Goal: Task Accomplishment & Management: Use online tool/utility

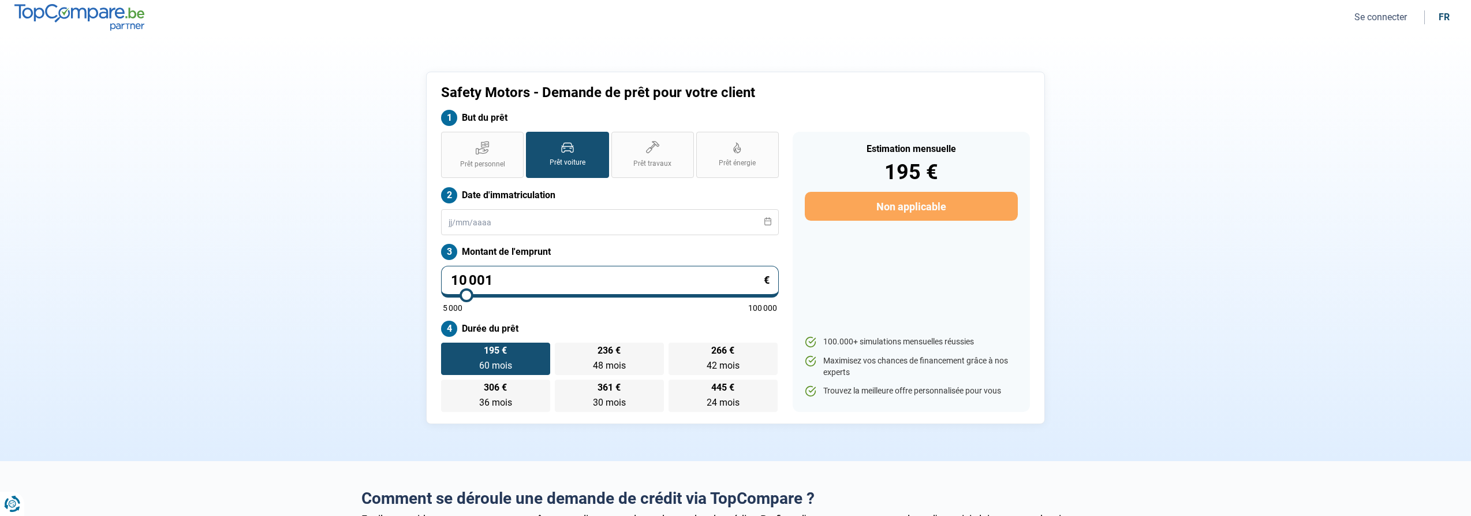
click at [466, 296] on input "range" at bounding box center [610, 295] width 334 height 2
type input "10000"
radio input "true"
type input "9 500"
type input "9500"
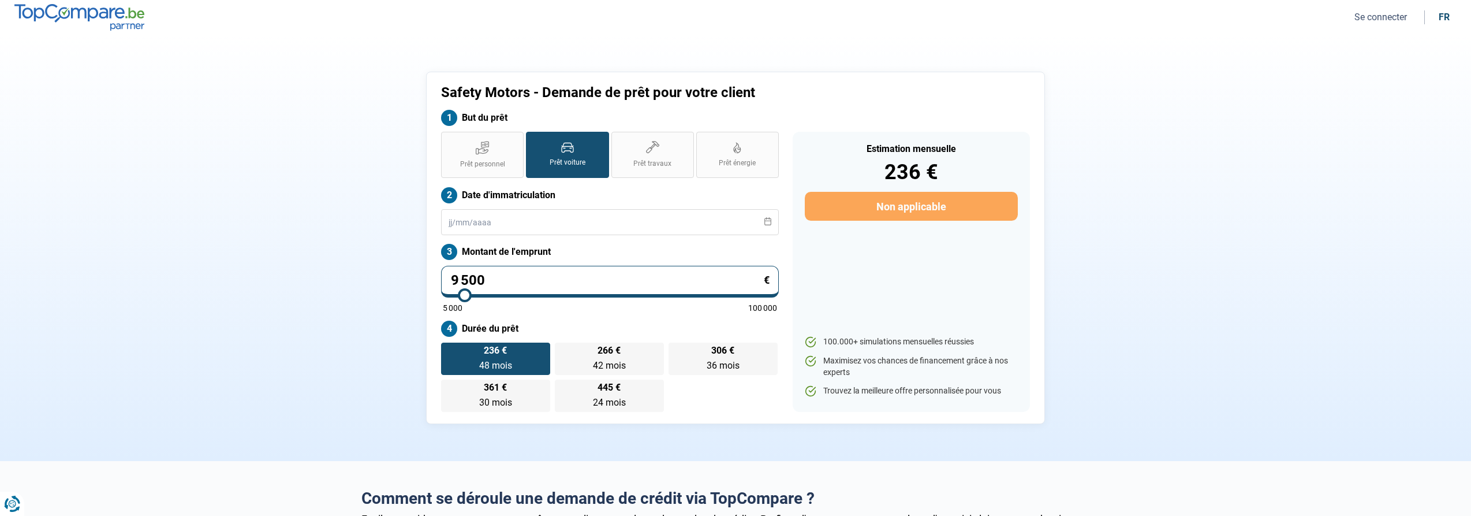
type input "9 750"
type input "9750"
type input "10 000"
type input "10000"
type input "10 250"
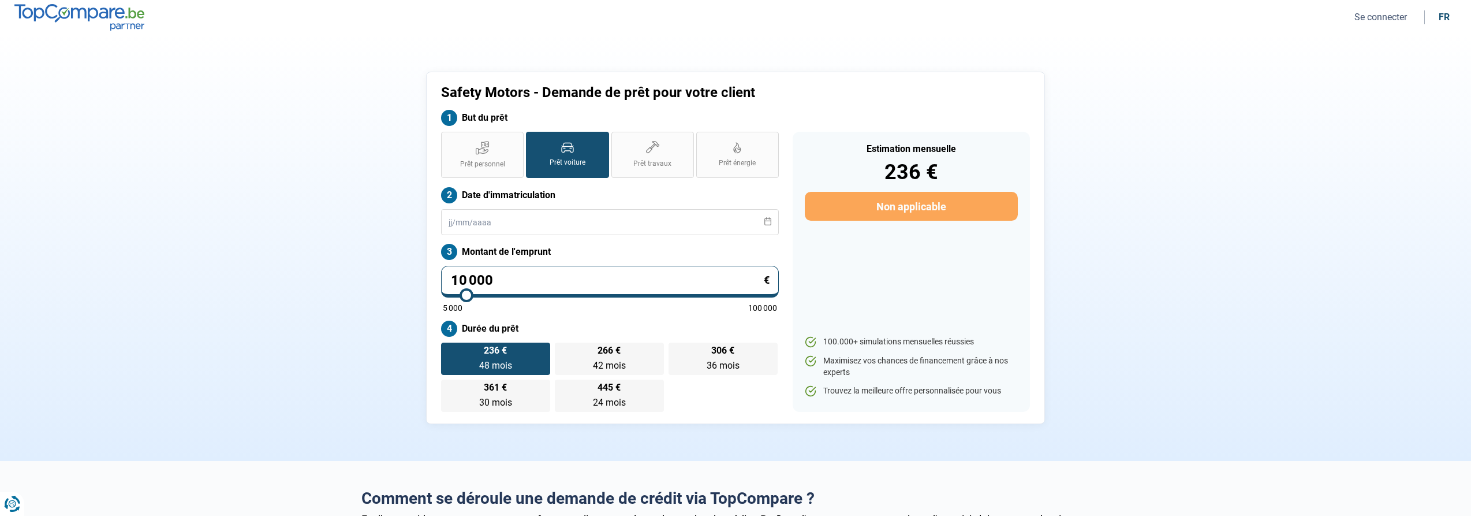
type input "10250"
type input "10 750"
type input "10750"
type input "11 250"
type input "11250"
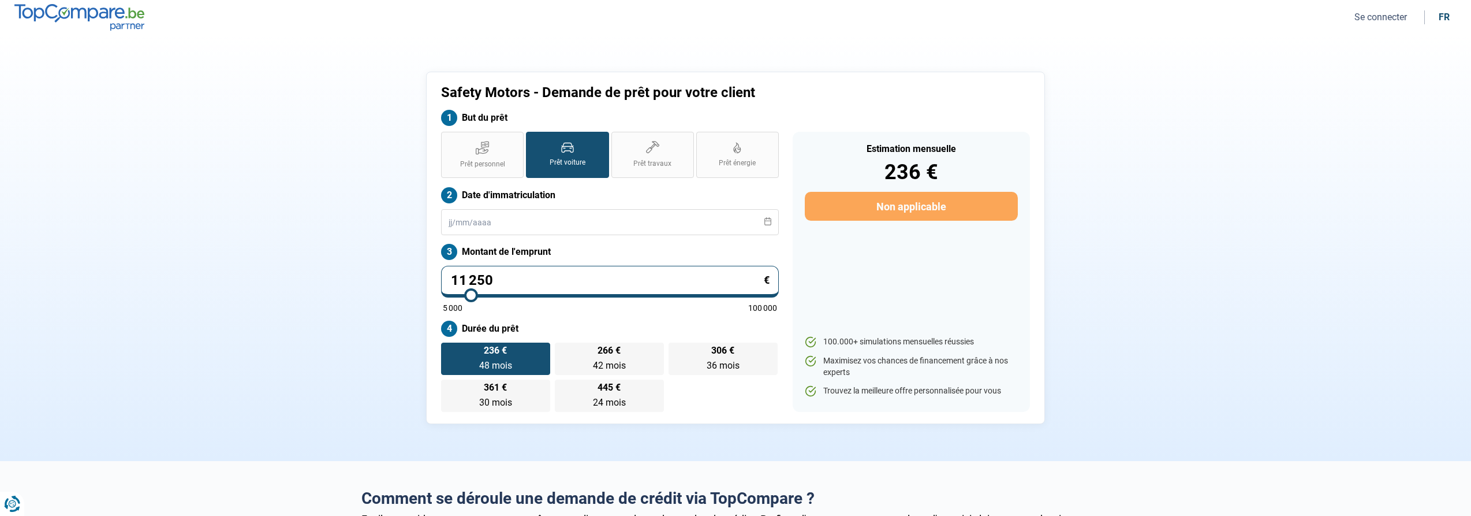
type input "11 750"
type input "11750"
type input "12 250"
type input "12250"
type input "12 500"
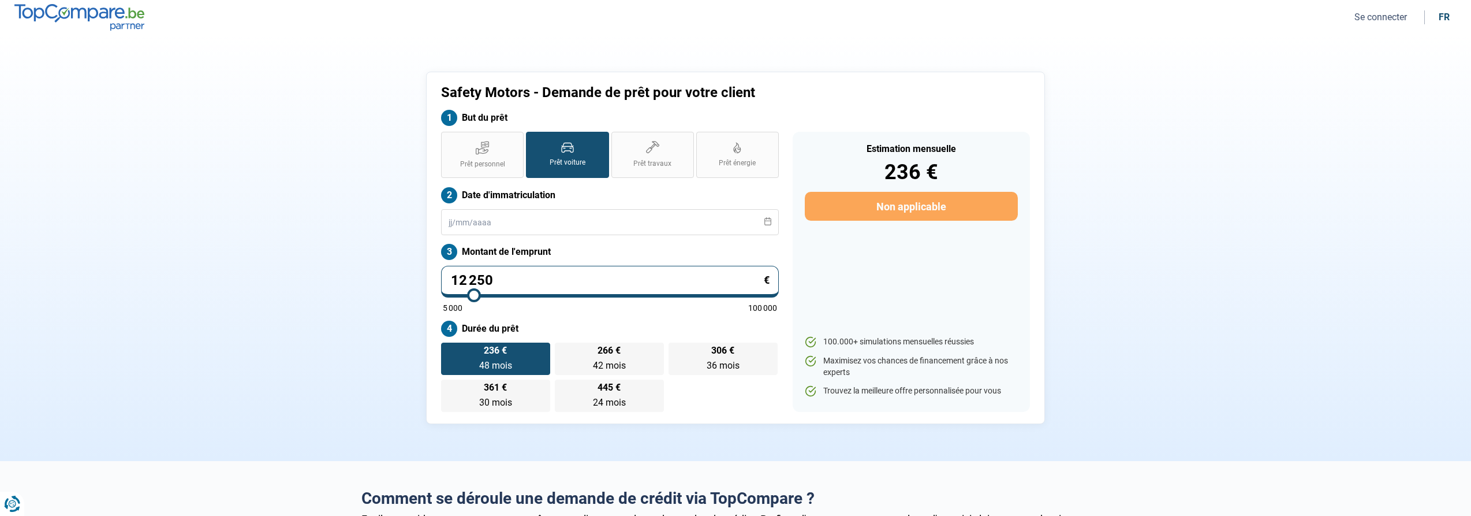
type input "12500"
type input "12 750"
type input "12750"
type input "13 000"
type input "13000"
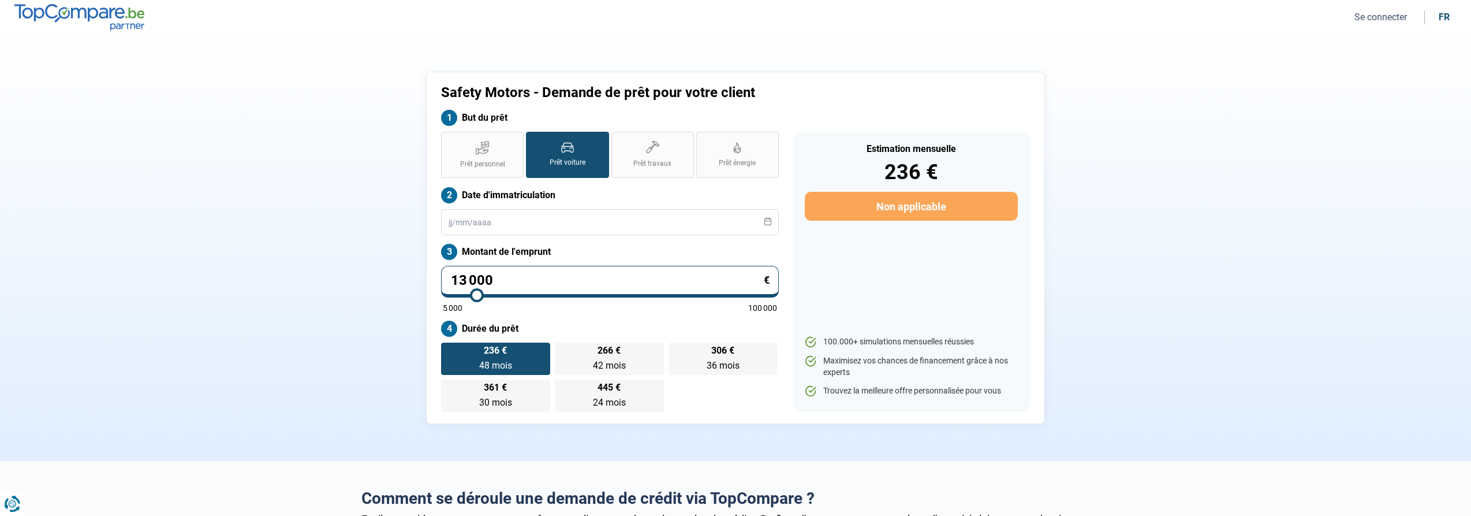
type input "13 250"
type input "13250"
type input "13 500"
type input "13500"
type input "13 750"
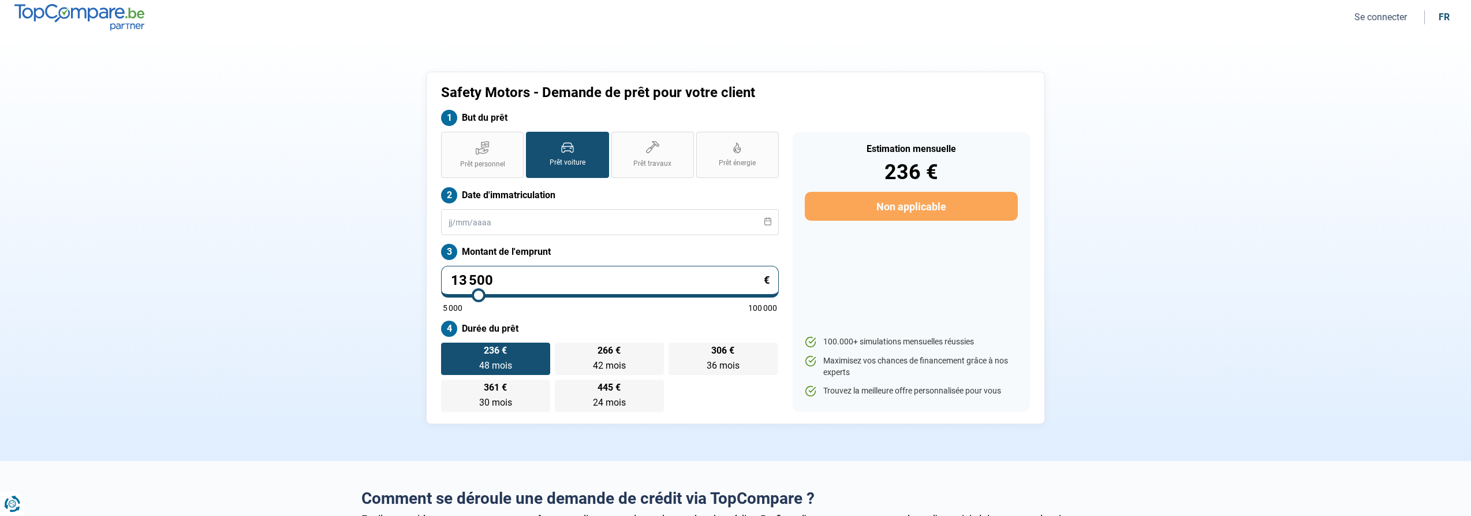
type input "13750"
type input "14 000"
type input "14000"
type input "14 250"
type input "14250"
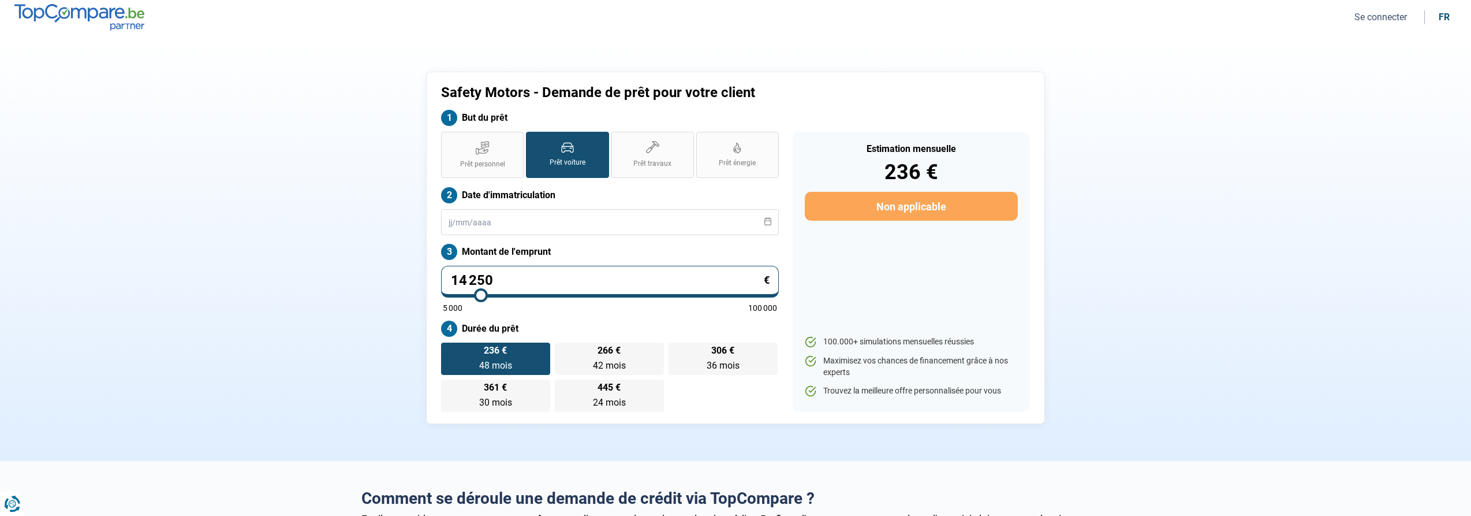
type input "14 500"
type input "14500"
type input "14 750"
type input "14750"
type input "15 000"
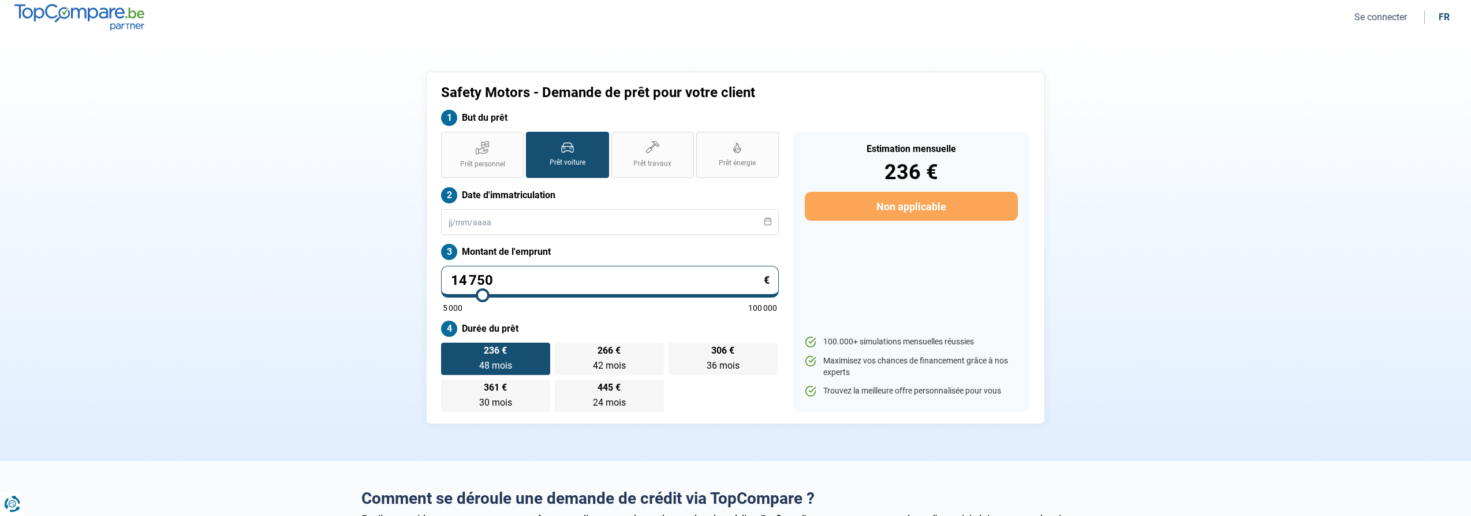
type input "15000"
type input "15 250"
type input "15250"
type input "15 500"
type input "15500"
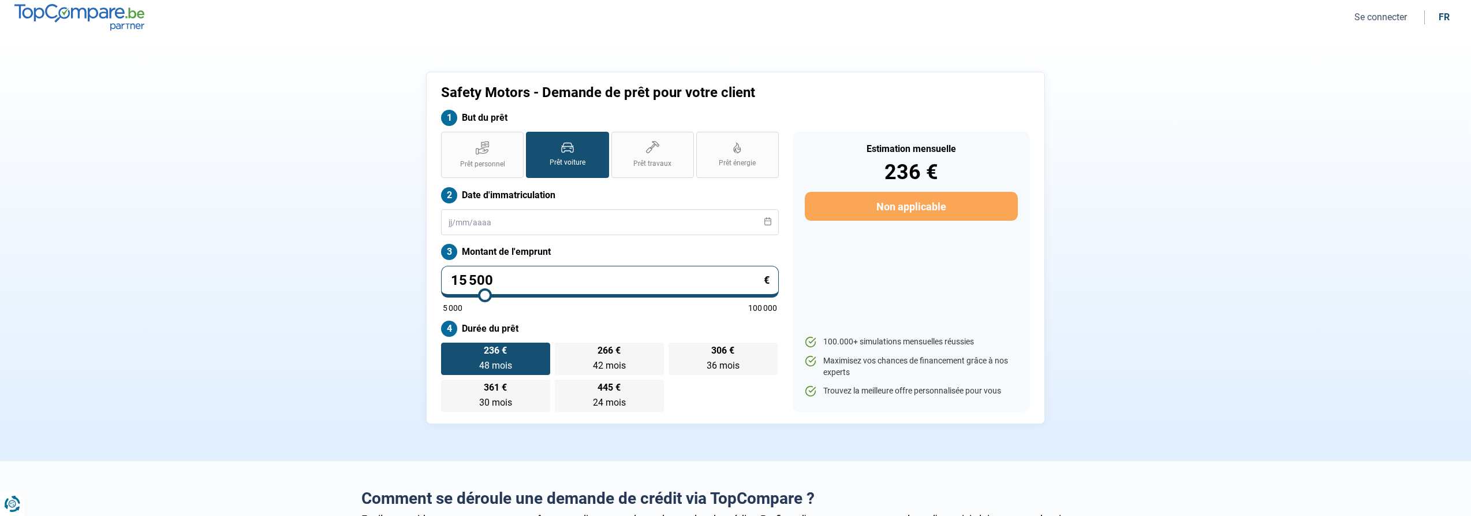
type input "15 750"
type input "15750"
type input "16 000"
type input "16000"
type input "16 250"
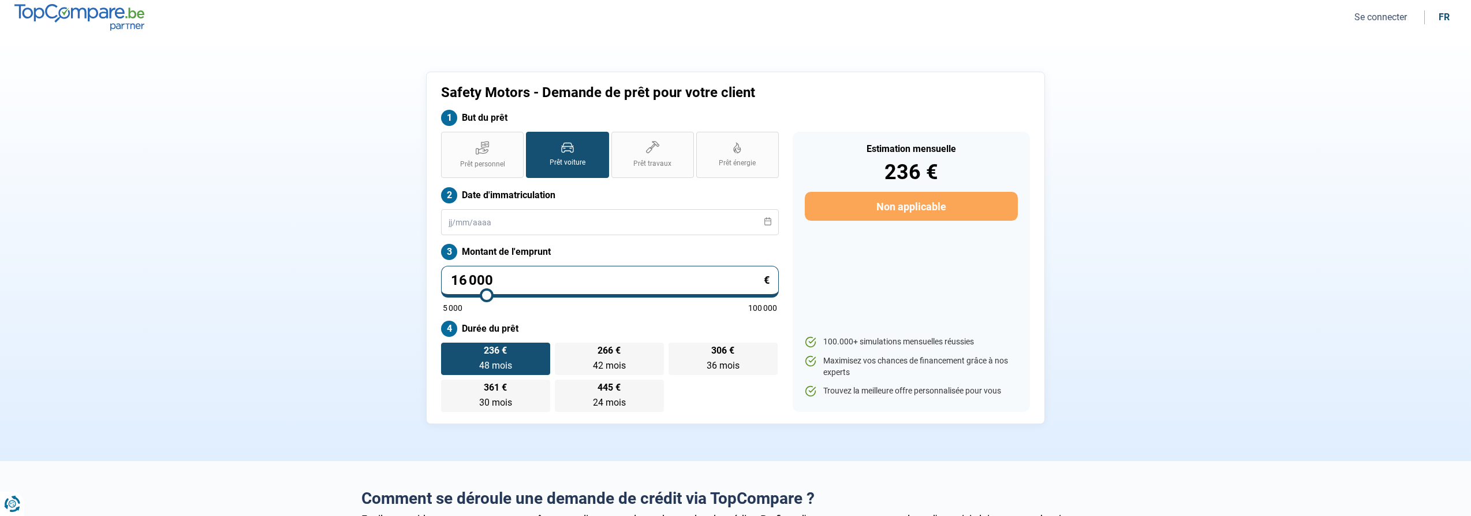
type input "16250"
type input "16 500"
type input "16500"
type input "16 750"
type input "16750"
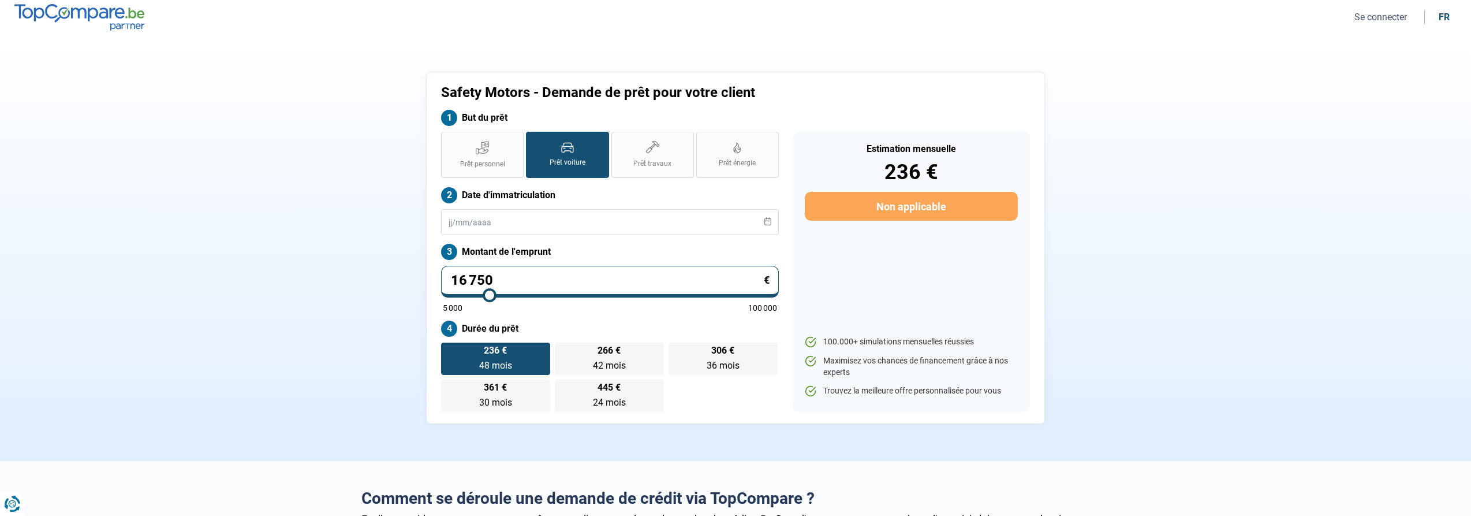
type input "17 000"
type input "17000"
type input "17 250"
type input "17250"
type input "17 000"
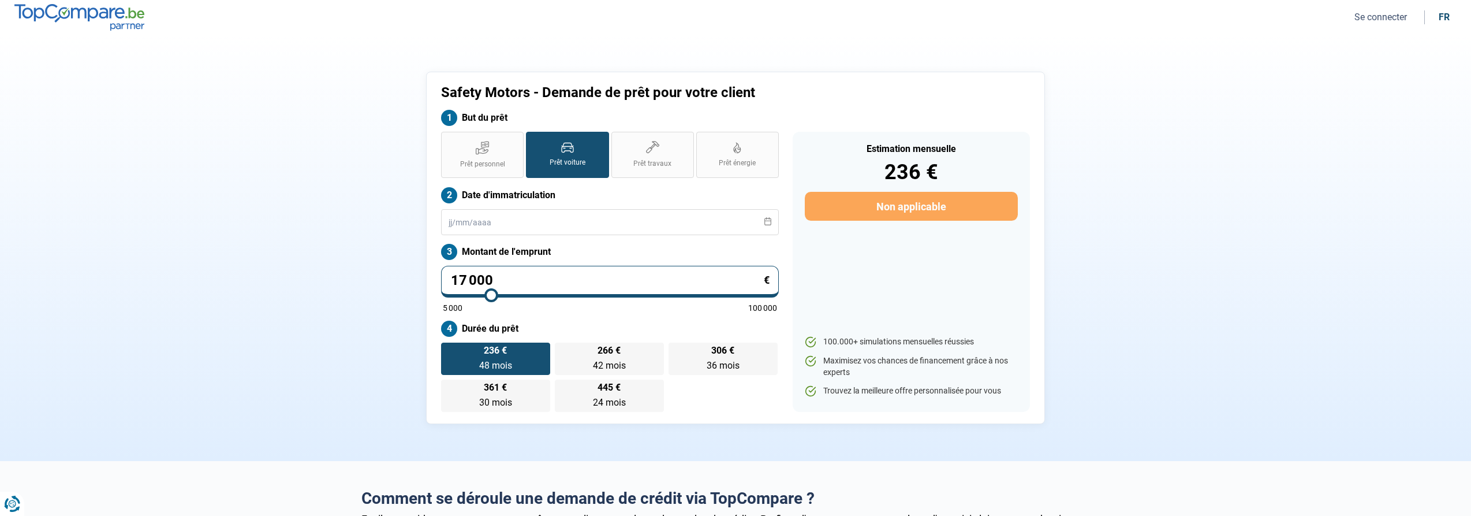
type input "17000"
type input "16 750"
type input "16750"
type input "16 500"
type input "16500"
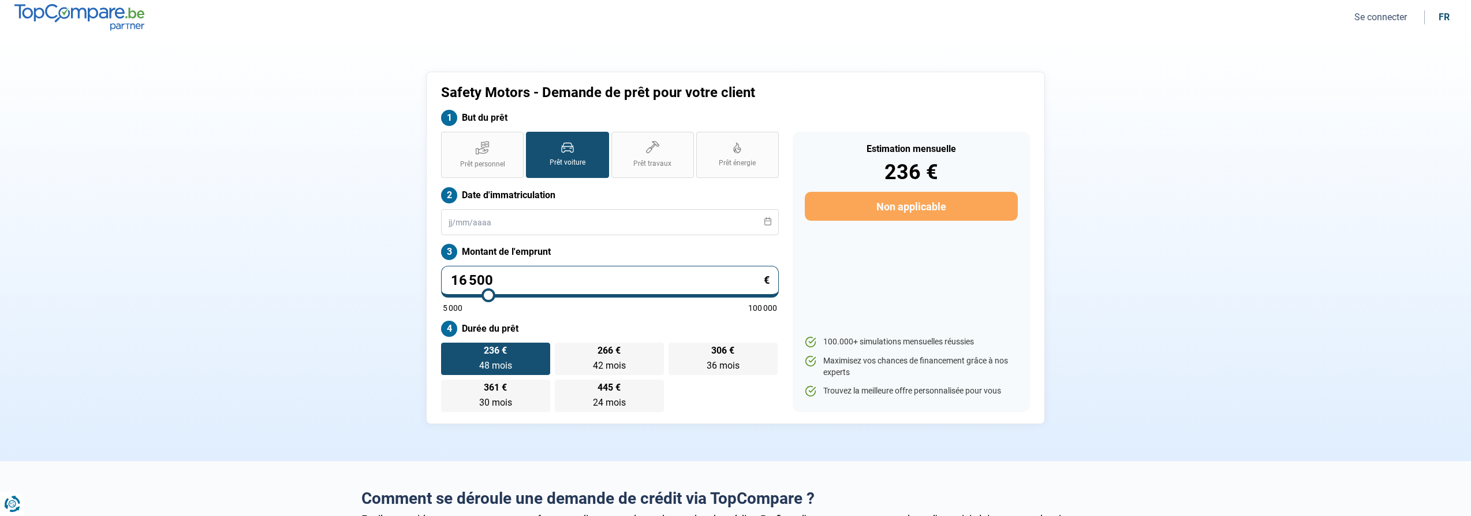
type input "16 250"
type input "16250"
type input "16 000"
type input "16000"
type input "15 750"
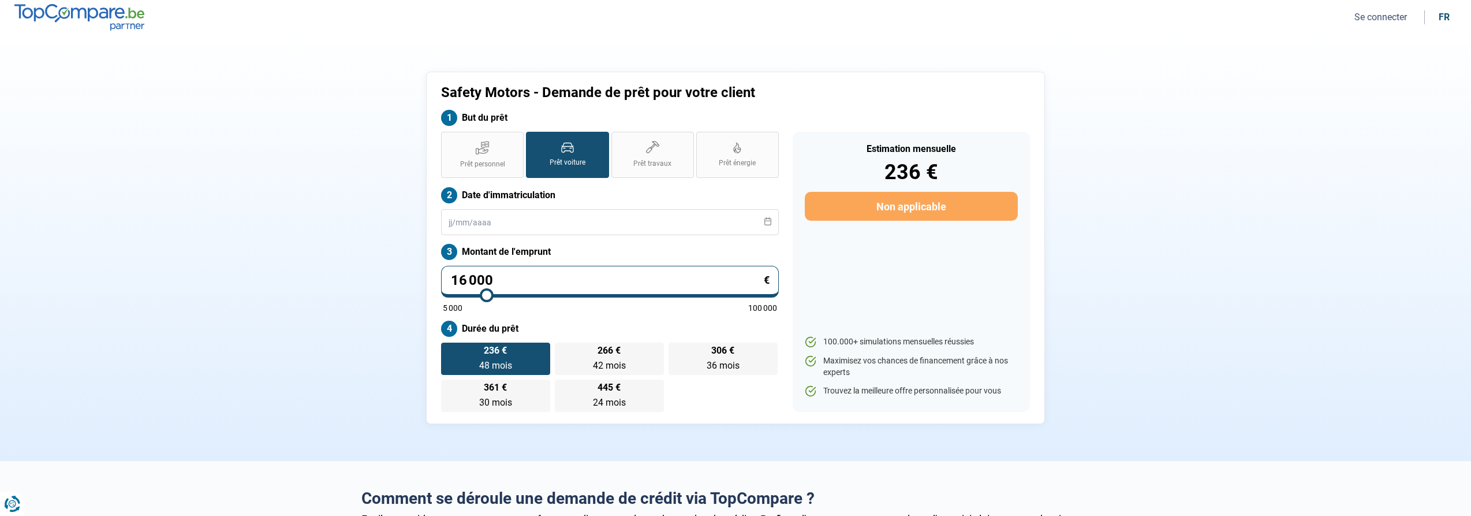
type input "15750"
type input "15 500"
type input "15500"
type input "15 250"
type input "15250"
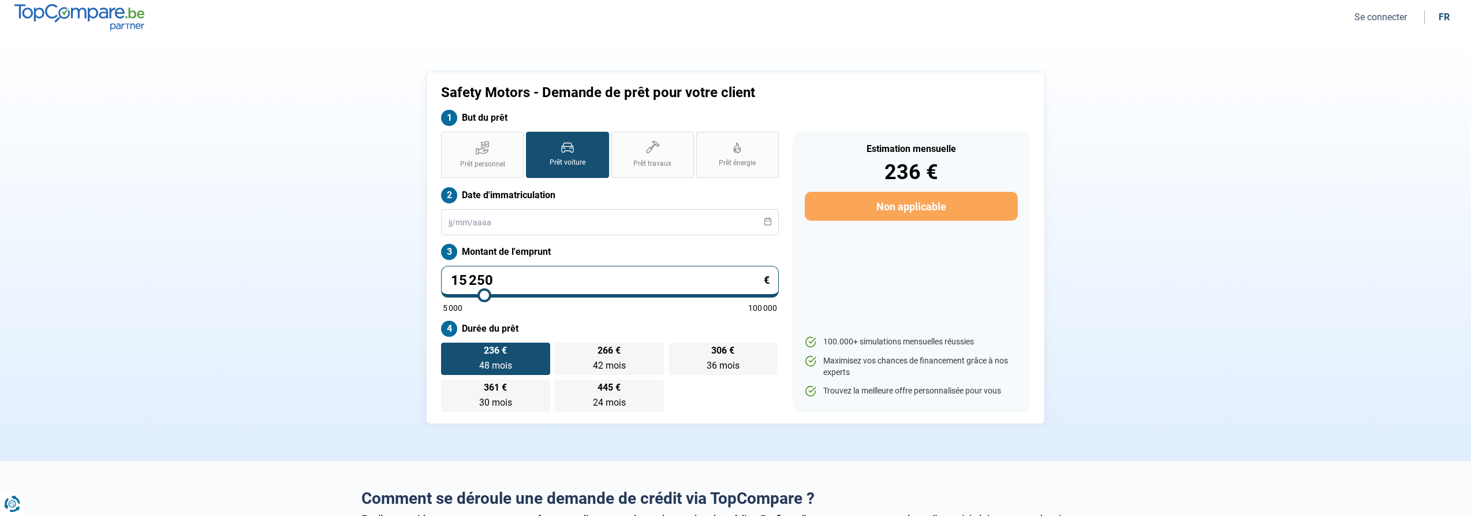
type input "15 000"
type input "15000"
type input "14 750"
type input "14750"
type input "14 500"
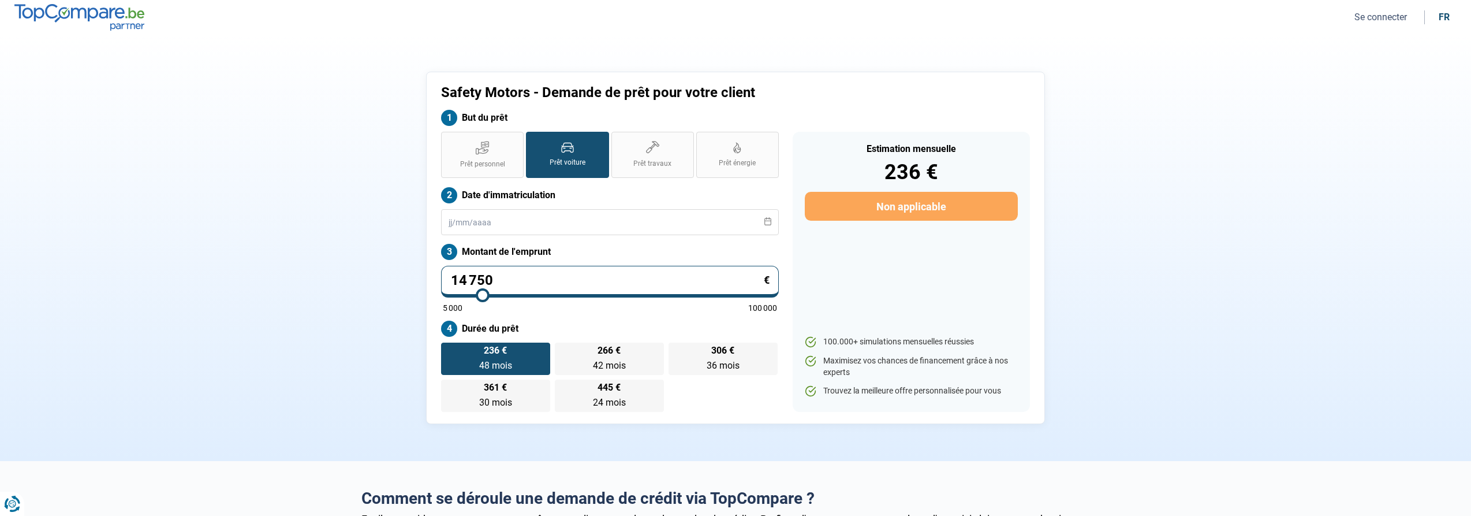
type input "14500"
type input "14 250"
type input "14250"
type input "14 000"
type input "14000"
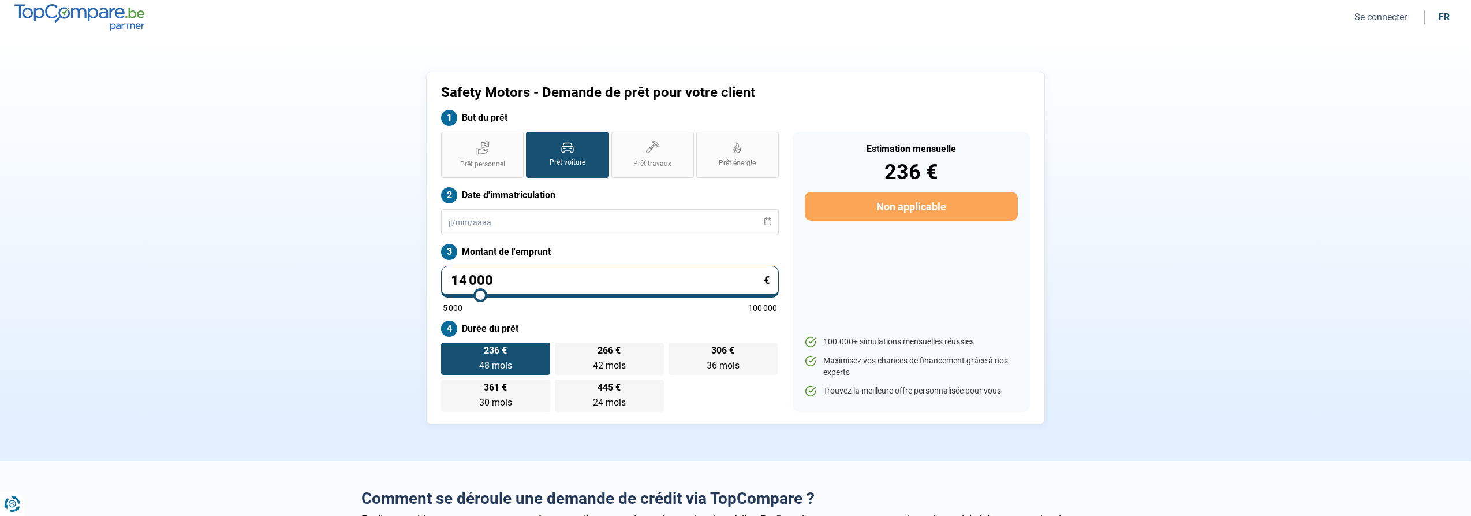
type input "13 750"
drag, startPoint x: 464, startPoint y: 295, endPoint x: 479, endPoint y: 301, distance: 17.1
type input "13750"
click at [479, 296] on input "range" at bounding box center [610, 295] width 334 height 2
radio input "false"
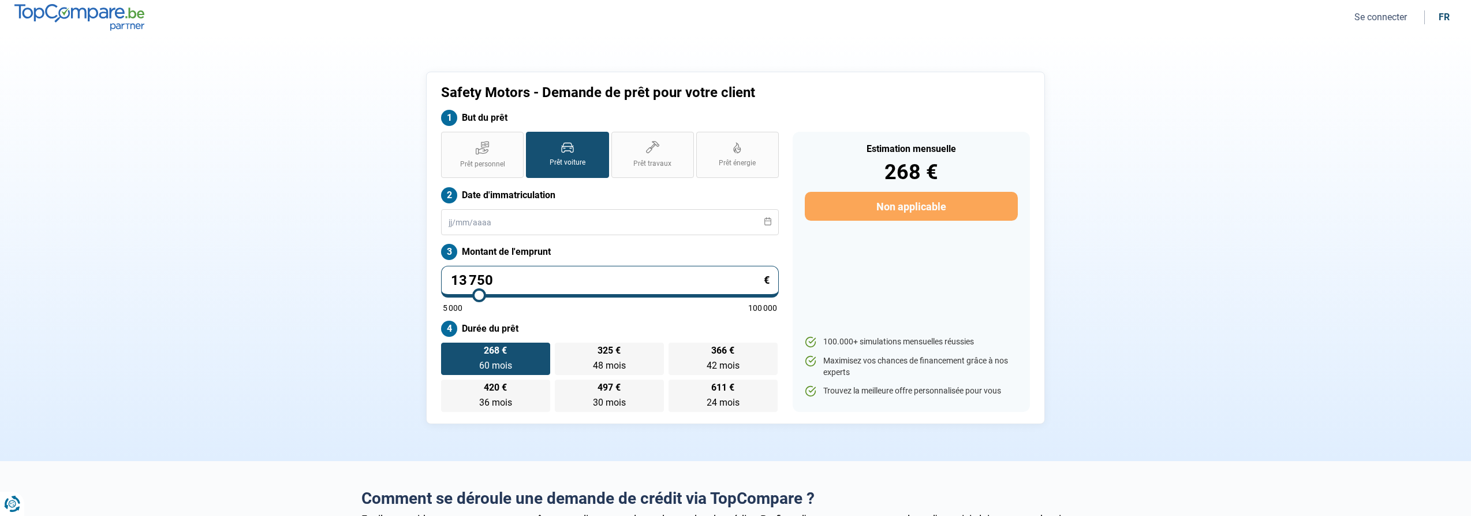
click at [559, 153] on label "Prêt voiture" at bounding box center [567, 155] width 83 height 46
click at [534, 139] on input "Prêt voiture" at bounding box center [530, 136] width 8 height 8
